Goal: Task Accomplishment & Management: Use online tool/utility

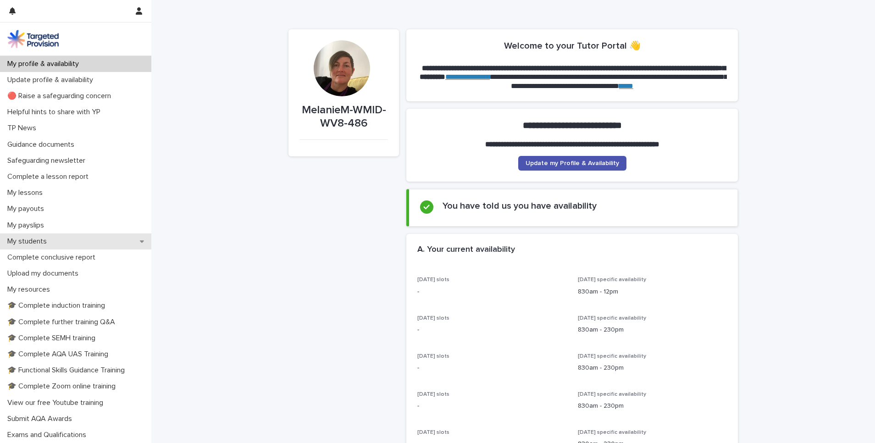
click at [138, 245] on div "My students" at bounding box center [75, 242] width 151 height 16
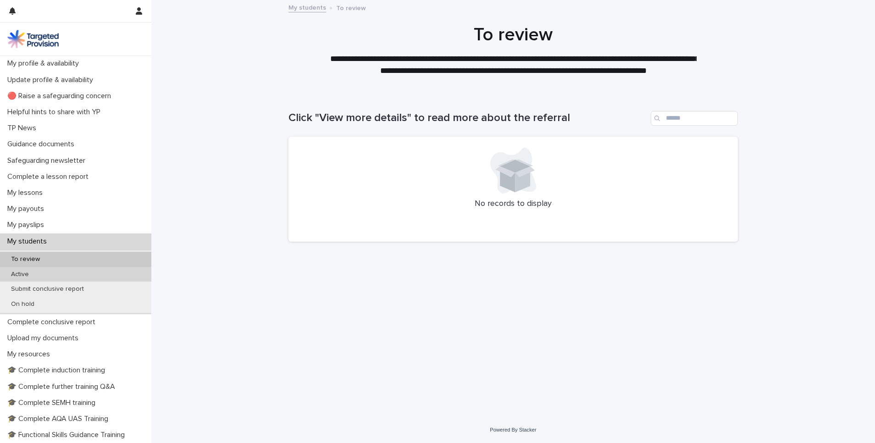
click at [38, 276] on div "Active" at bounding box center [75, 274] width 151 height 15
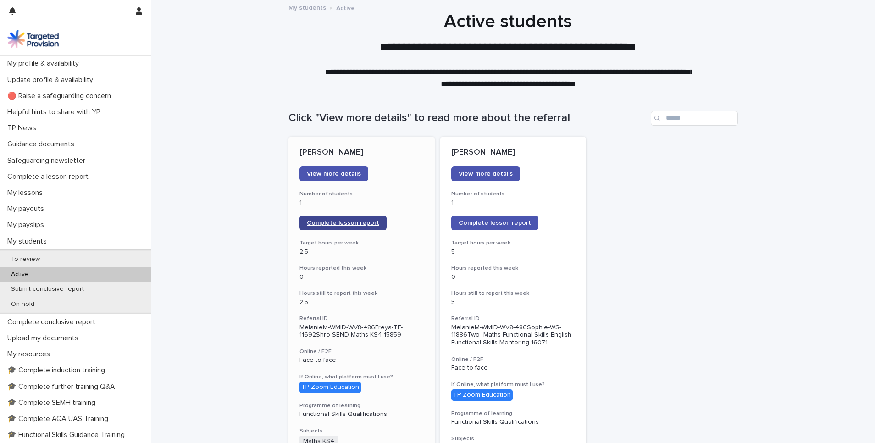
click at [346, 222] on span "Complete lesson report" at bounding box center [343, 223] width 72 height 6
